Goal: Find specific page/section

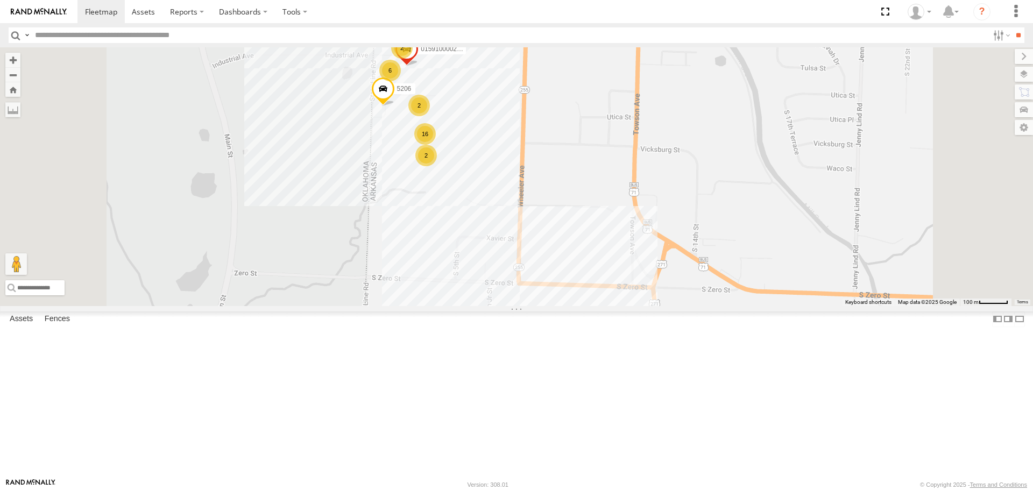
drag, startPoint x: 532, startPoint y: 211, endPoint x: 525, endPoint y: 279, distance: 68.1
click at [527, 276] on div "T3213 40028T T1813 7767T 87121T T1812 T1817 40065T 5381-Sold 40052T 37139T 5306…" at bounding box center [516, 176] width 1033 height 258
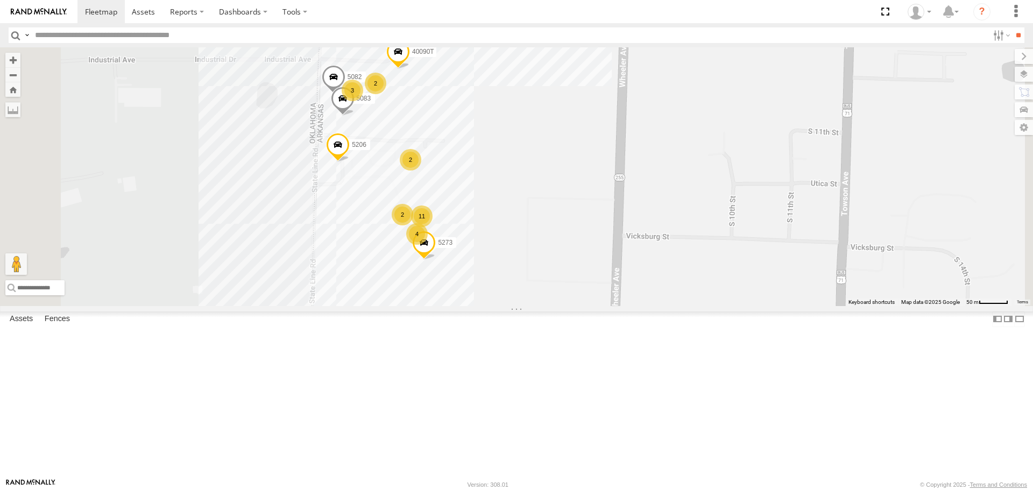
drag, startPoint x: 626, startPoint y: 194, endPoint x: 654, endPoint y: 236, distance: 50.5
click at [654, 236] on div "T3213 40028T T1813 7767T 87121T T1812 T1817 40065T 5381-Sold 40052T 37139T 5306…" at bounding box center [516, 176] width 1033 height 258
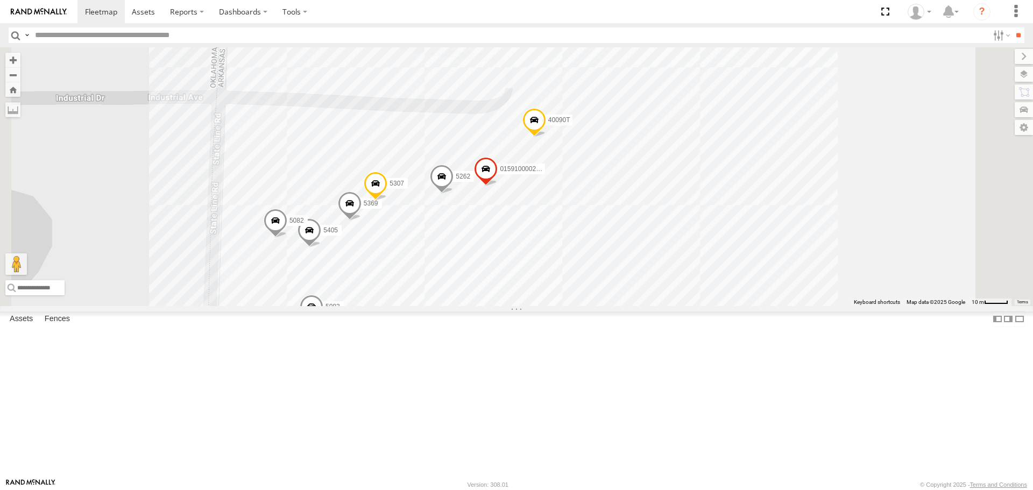
click at [969, 245] on div "015910001881005 5369 5405 40090T [CREDIT_CARD_NUMBER] 015910000267768 37085T" at bounding box center [516, 176] width 1033 height 258
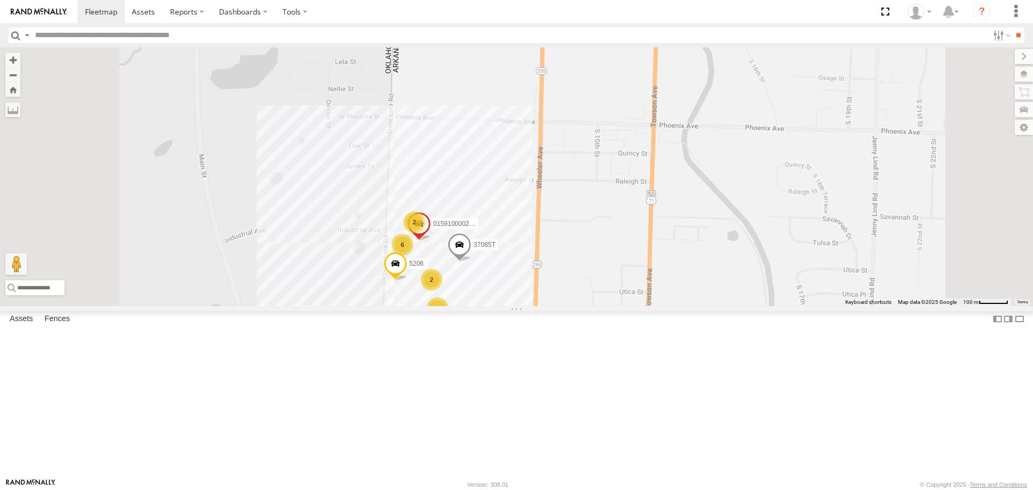
drag, startPoint x: 395, startPoint y: 367, endPoint x: 527, endPoint y: 335, distance: 135.8
click at [526, 306] on div "37085T 5206 16 2 6 2 2 015910000267768" at bounding box center [516, 176] width 1033 height 258
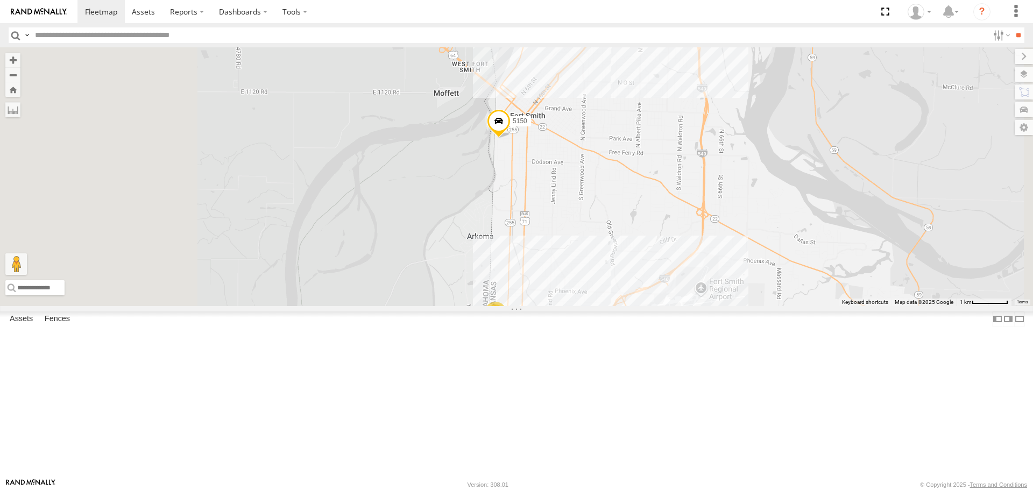
drag, startPoint x: 516, startPoint y: 260, endPoint x: 541, endPoint y: 290, distance: 39.0
click at [543, 290] on div "4311 31 2 5150" at bounding box center [516, 176] width 1033 height 258
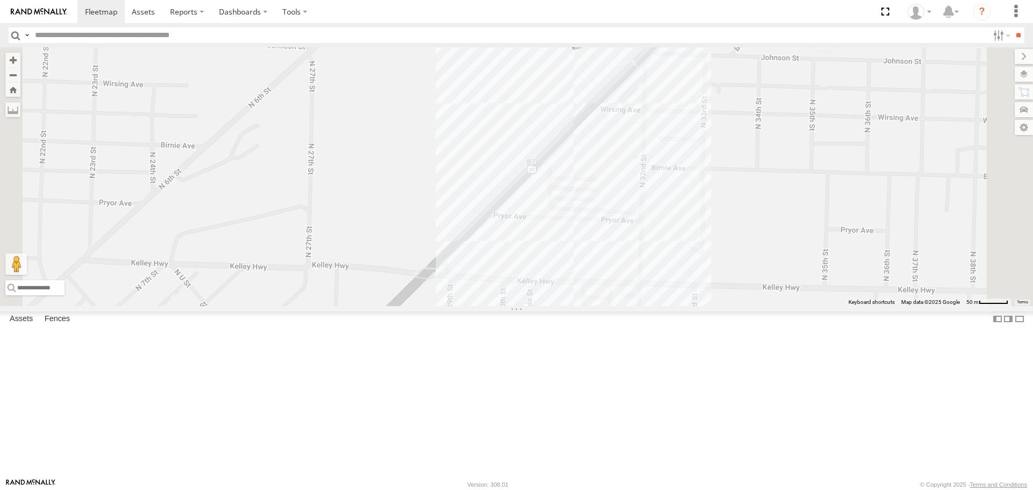
drag, startPoint x: 758, startPoint y: 143, endPoint x: 726, endPoint y: 190, distance: 56.6
click at [726, 189] on div "4311 5150 47117T T3209" at bounding box center [516, 176] width 1033 height 258
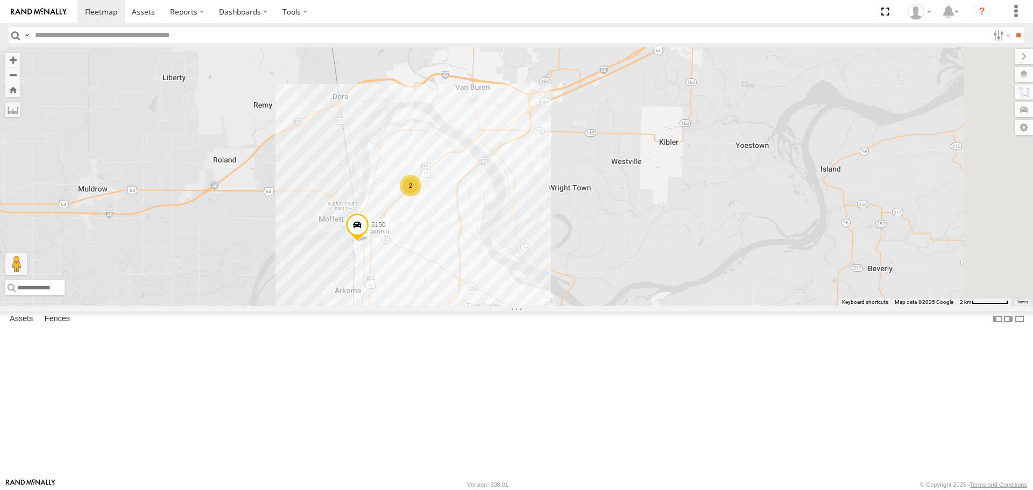
drag, startPoint x: 459, startPoint y: 333, endPoint x: 471, endPoint y: 327, distance: 13.7
click at [467, 306] on div "5150 32 2" at bounding box center [516, 176] width 1033 height 258
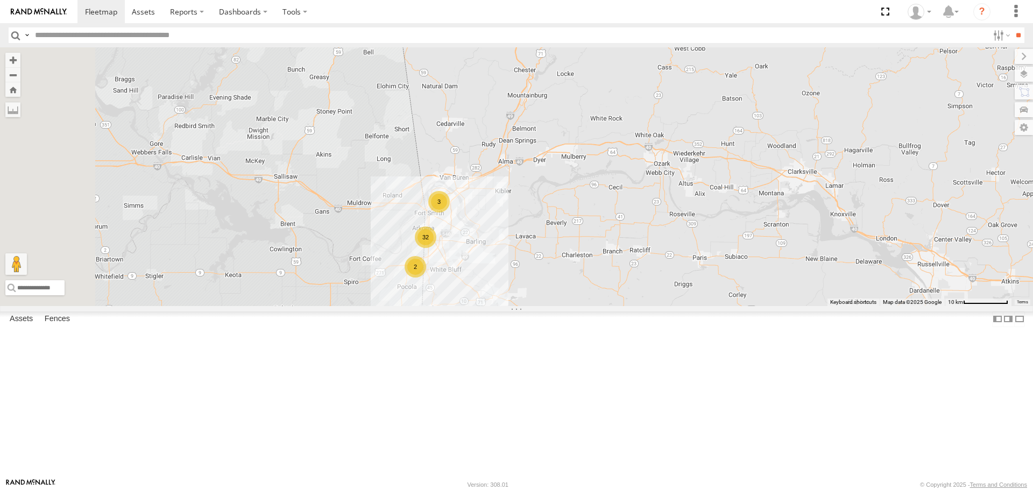
drag, startPoint x: 421, startPoint y: 325, endPoint x: 523, endPoint y: 301, distance: 104.4
click at [489, 305] on div "32 2 3" at bounding box center [516, 176] width 1033 height 258
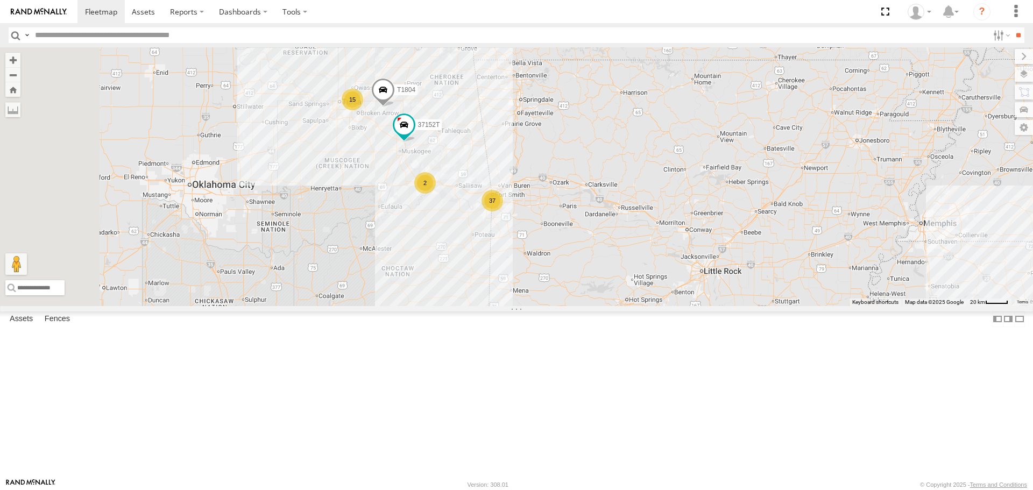
drag, startPoint x: 410, startPoint y: 320, endPoint x: 483, endPoint y: 300, distance: 75.9
click at [483, 300] on div "37152T T1804 37 15 2 T1812" at bounding box center [516, 176] width 1033 height 258
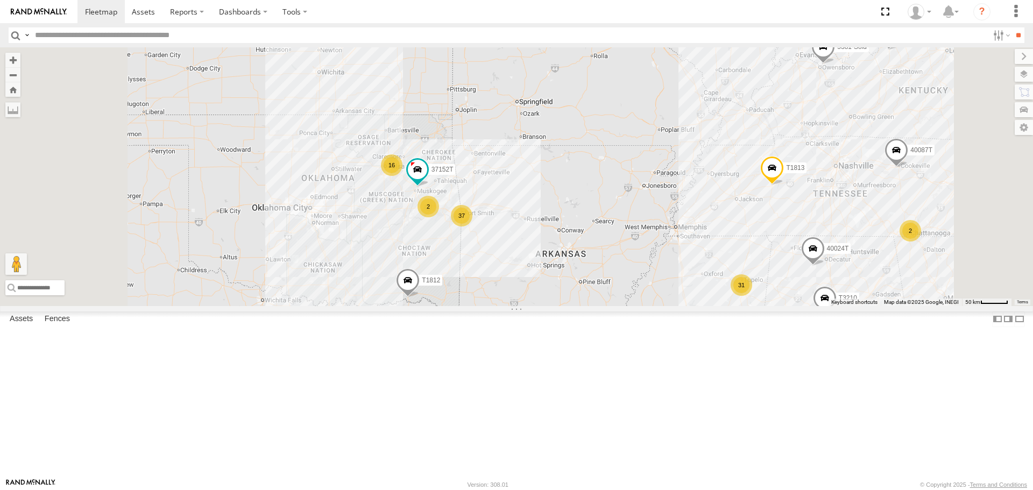
drag, startPoint x: 424, startPoint y: 313, endPoint x: 476, endPoint y: 284, distance: 60.2
click at [475, 284] on div "37152T T1812 31 37 40024T 2 16 T3213 T1813 2 2 40087T T3210 5381-Sold" at bounding box center [516, 176] width 1033 height 258
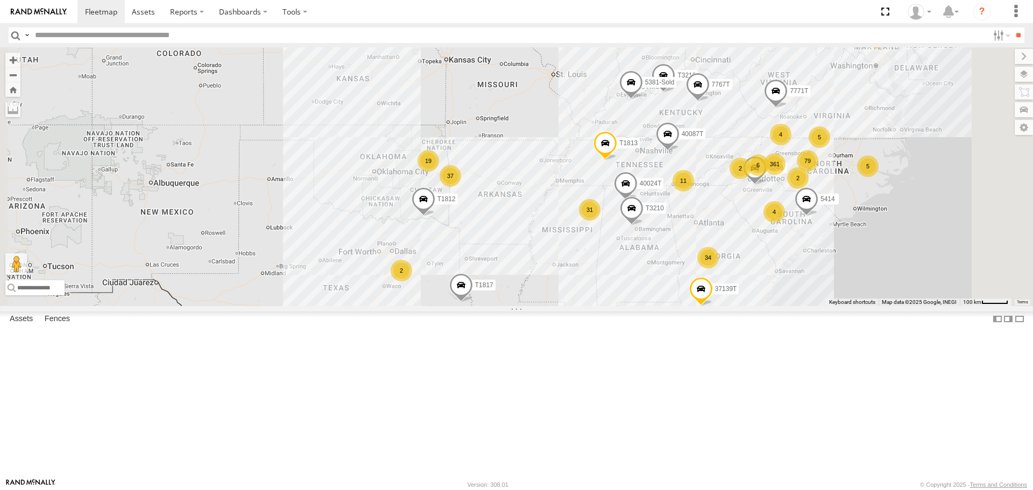
drag, startPoint x: 441, startPoint y: 305, endPoint x: 461, endPoint y: 272, distance: 37.7
click at [461, 274] on div "T1812 40024T T3213 T1813 40087T T3210 5381-Sold 361 19 34 31 37 4 2 79 5 2 2 11…" at bounding box center [516, 176] width 1033 height 258
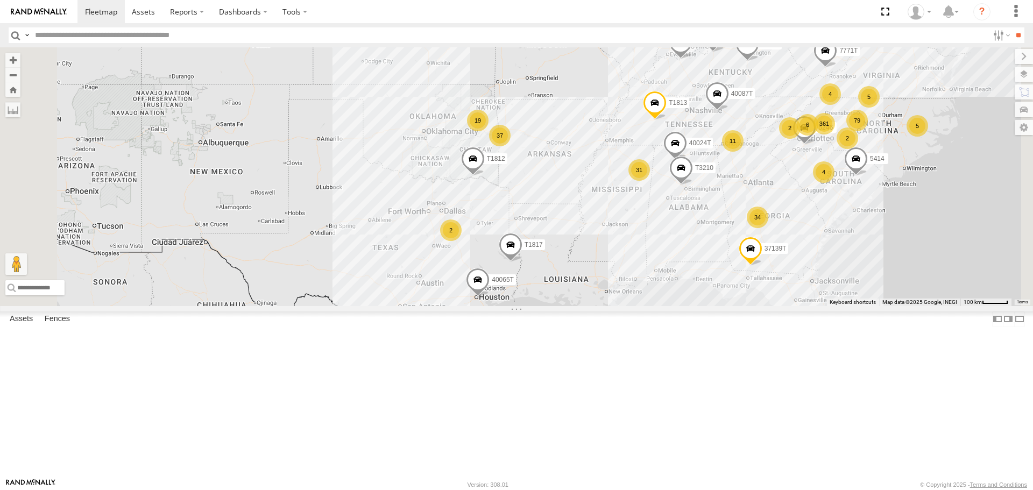
drag, startPoint x: 471, startPoint y: 258, endPoint x: 485, endPoint y: 279, distance: 25.7
click at [485, 279] on div "T1812 40024T T3213 T1813 40087T T3210 5381-Sold 361 19 34 31 37 4 2 79 5 2 2 11…" at bounding box center [516, 176] width 1033 height 258
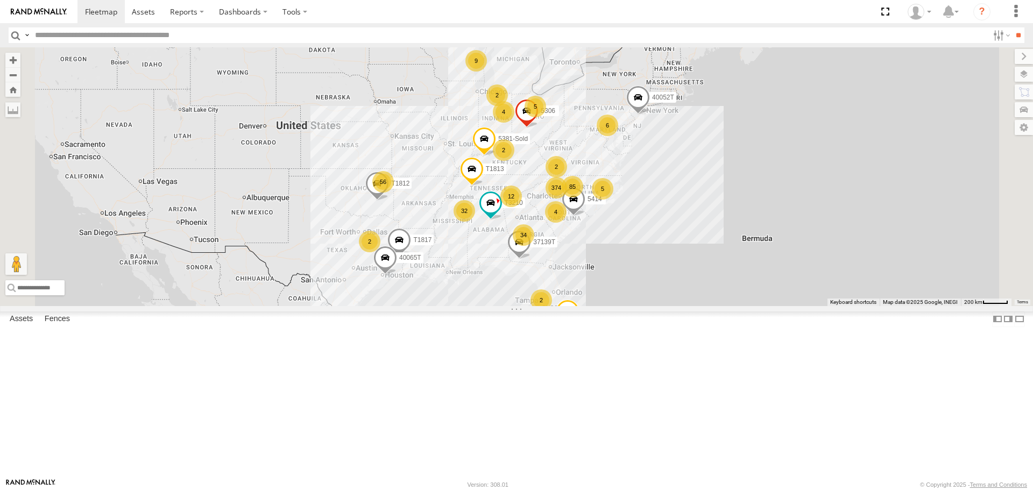
click at [0, 0] on span "Asset" at bounding box center [0, 0] width 0 height 0
